Goal: Task Accomplishment & Management: Use online tool/utility

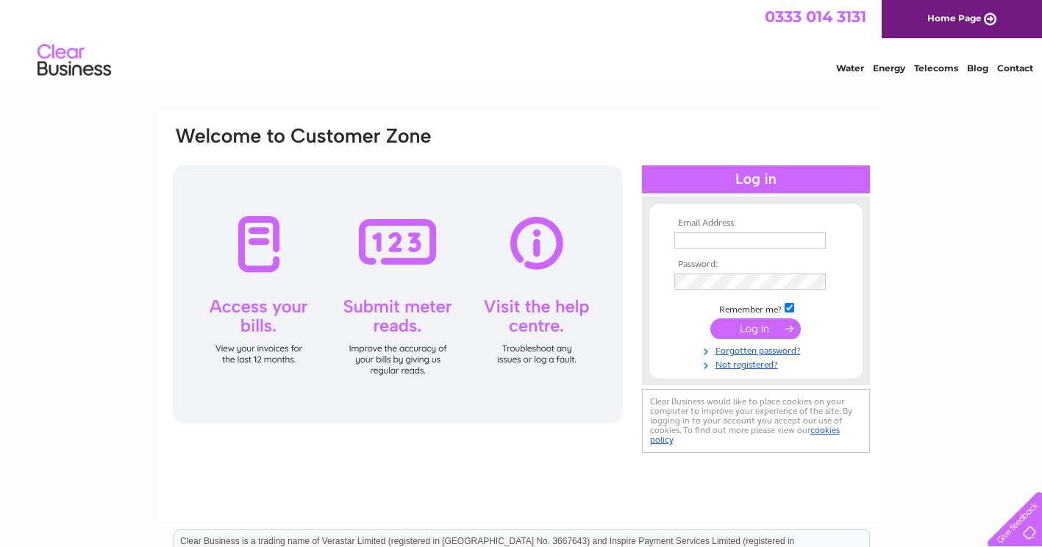
type input "[PERSON_NAME][EMAIL_ADDRESS][PERSON_NAME][DOMAIN_NAME]"
click at [744, 325] on input "submit" at bounding box center [755, 328] width 90 height 21
click at [749, 324] on input "submit" at bounding box center [755, 328] width 90 height 21
click at [754, 331] on input "submit" at bounding box center [755, 328] width 90 height 21
click at [603, 86] on html "0333 014 3131 Home Page Water Energy Telecoms Blog Contact" at bounding box center [521, 43] width 1042 height 86
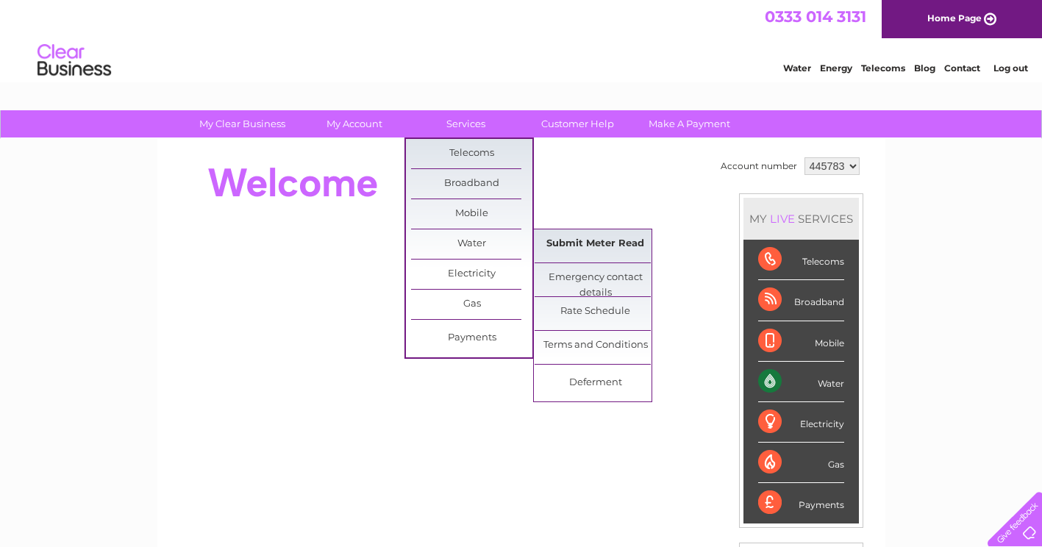
click at [590, 246] on link "Submit Meter Read" at bounding box center [594, 243] width 121 height 29
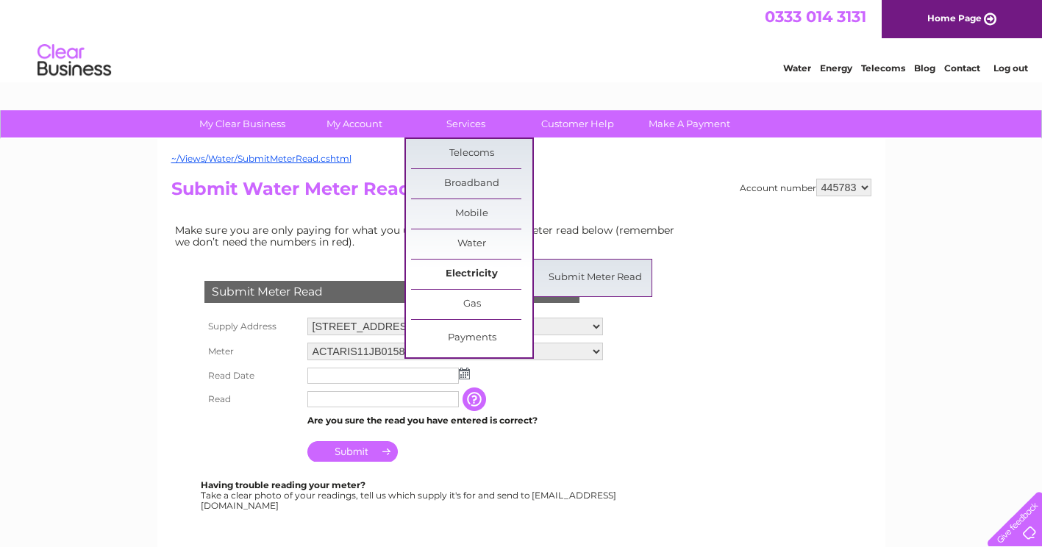
click at [467, 271] on link "Electricity" at bounding box center [471, 274] width 121 height 29
